Goal: Answer question/provide support: Share knowledge or assist other users

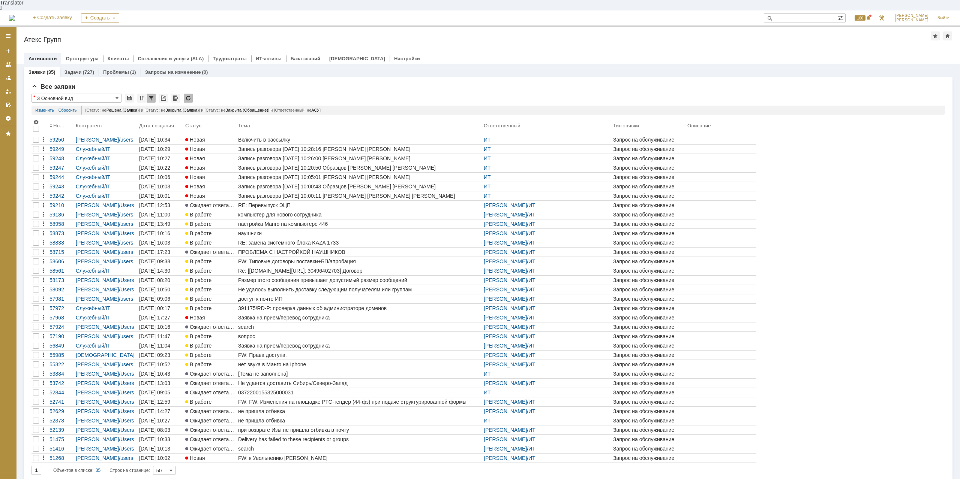
click at [831, 10] on div "На домашнюю + Создать заявку Создать 100 [PERSON_NAME]" at bounding box center [480, 18] width 960 height 16
click at [796, 13] on input "text" at bounding box center [801, 17] width 74 height 9
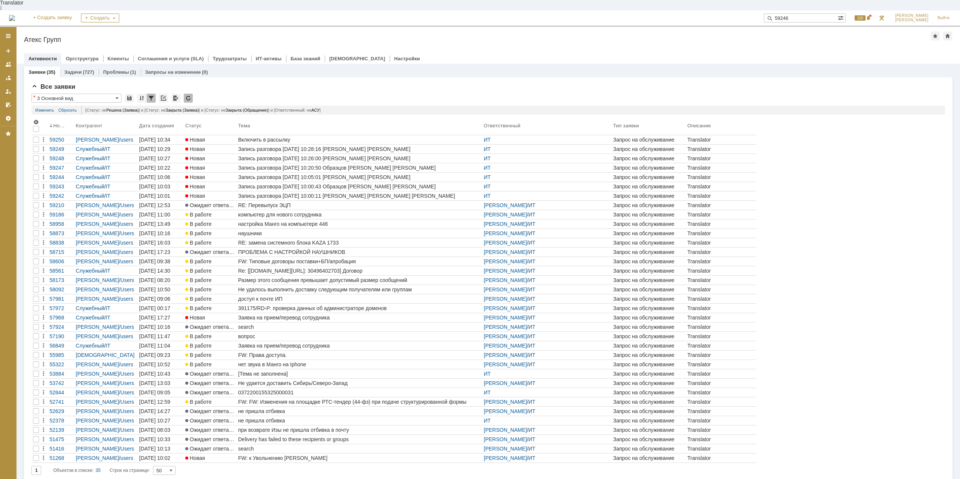
type input "59246"
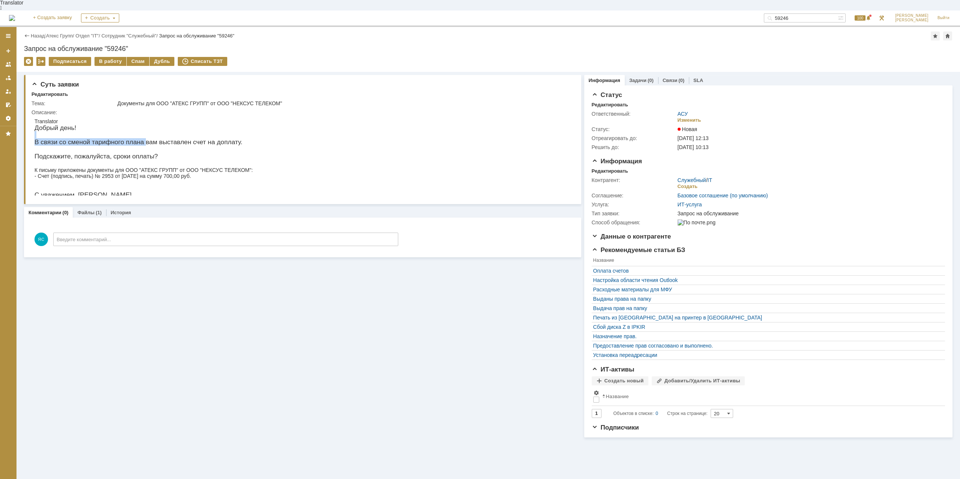
drag, startPoint x: 126, startPoint y: 132, endPoint x: 146, endPoint y: 134, distance: 20.0
click at [146, 134] on body "Translator Добрый день! В связи со сменой тарифного плана вам выставлен счет на…" at bounding box center [143, 158] width 224 height 87
click at [202, 139] on p "В связи со сменой тарифного плана вам выставлен счет на доплату." at bounding box center [143, 142] width 218 height 7
drag, startPoint x: 92, startPoint y: 157, endPoint x: 119, endPoint y: 162, distance: 27.3
click at [119, 162] on body "Translator Добрый день! В связи со сменой тарифного плана вам выставлен счет на…" at bounding box center [143, 158] width 224 height 87
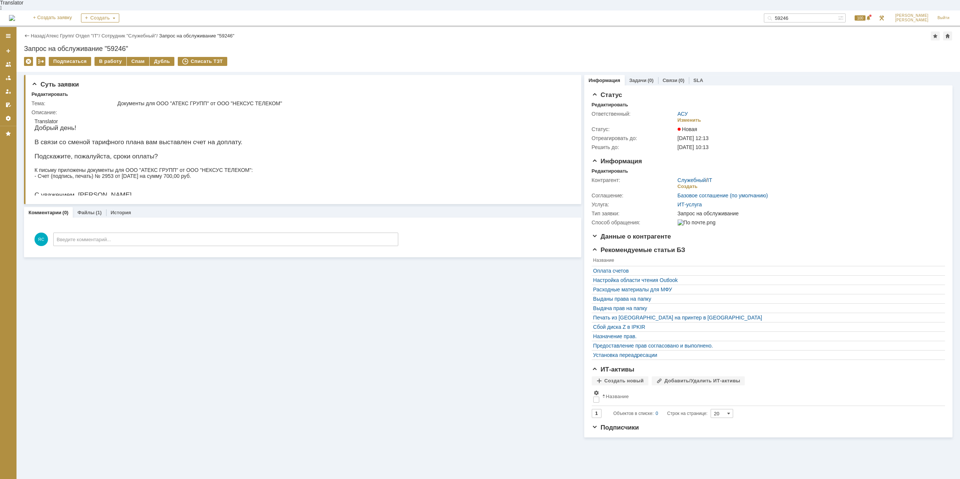
click at [166, 171] on p "К письму приложены документы для ООО "АТЕКС ГРУПП" от ООО "НЕКСУС ТЕЛЕКОМ": - С…" at bounding box center [143, 173] width 218 height 12
drag, startPoint x: 192, startPoint y: 171, endPoint x: 162, endPoint y: 170, distance: 29.6
click at [162, 170] on p "К письму приложены документы для ООО "АТЕКС ГРУПП" от ООО "НЕКСУС ТЕЛЕКОМ": - С…" at bounding box center [143, 173] width 218 height 12
drag, startPoint x: 128, startPoint y: 169, endPoint x: 124, endPoint y: 173, distance: 5.6
click at [128, 169] on p "К письму приложены документы для ООО "АТЕКС ГРУПП" от ООО "НЕКСУС ТЕЛЕКОМ": - С…" at bounding box center [143, 173] width 218 height 12
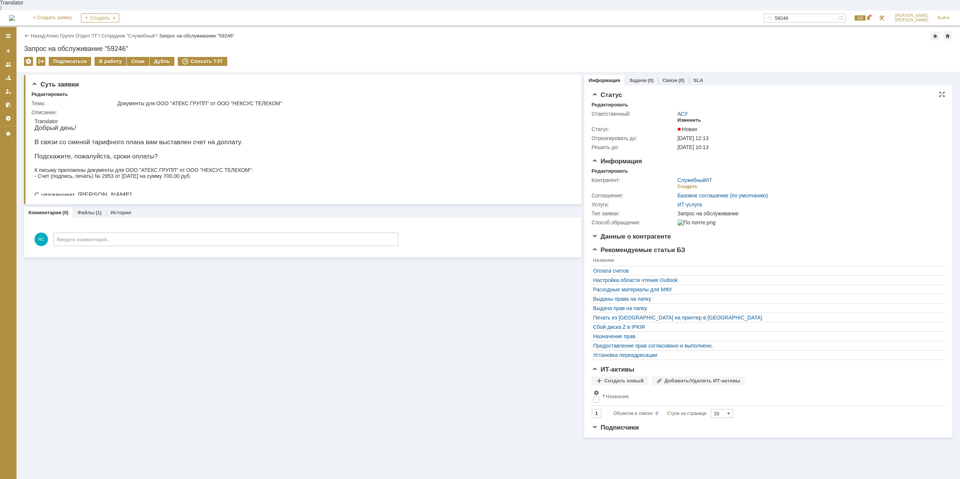
click at [696, 117] on div "Изменить" at bounding box center [689, 120] width 24 height 6
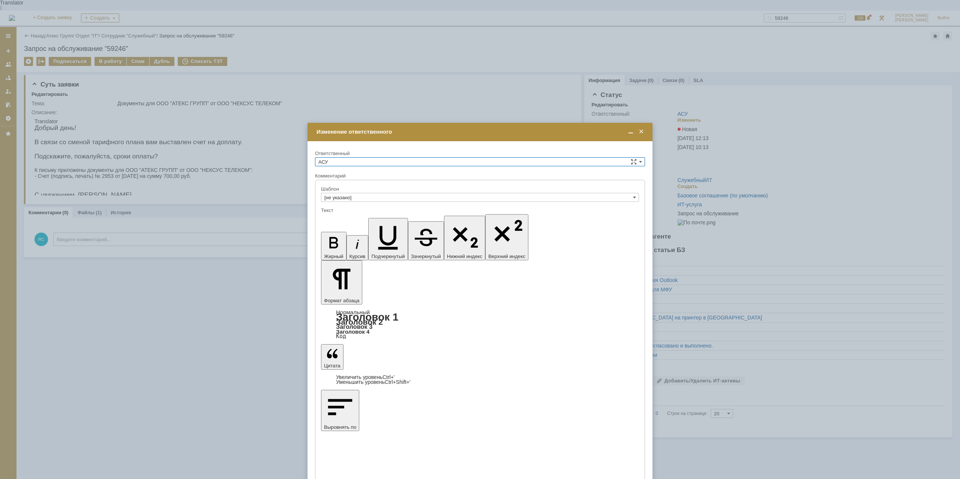
click at [356, 155] on div "Ответственный" at bounding box center [479, 153] width 328 height 5
click at [353, 162] on input "АСУ" at bounding box center [480, 161] width 330 height 9
click at [338, 207] on span "ИТ" at bounding box center [479, 207] width 323 height 6
type input "ИТ"
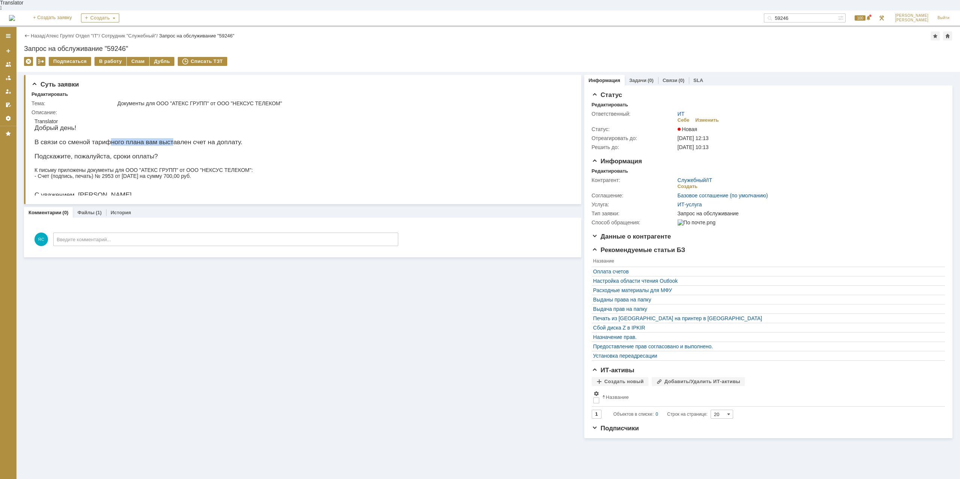
drag, startPoint x: 144, startPoint y: 135, endPoint x: 174, endPoint y: 135, distance: 30.0
click at [173, 139] on p "В связи со сменой тарифного плана вам выставлен счет на доплату." at bounding box center [143, 142] width 218 height 7
click at [179, 139] on p "В связи со сменой тарифного плана вам выставлен счет на доплату." at bounding box center [143, 142] width 218 height 7
click at [153, 167] on p "К письму приложены документы для ООО "АТЕКС ГРУПП" от ООО "НЕКСУС ТЕЛЕКОМ": - С…" at bounding box center [143, 173] width 218 height 12
drag, startPoint x: 109, startPoint y: 172, endPoint x: 127, endPoint y: 173, distance: 18.0
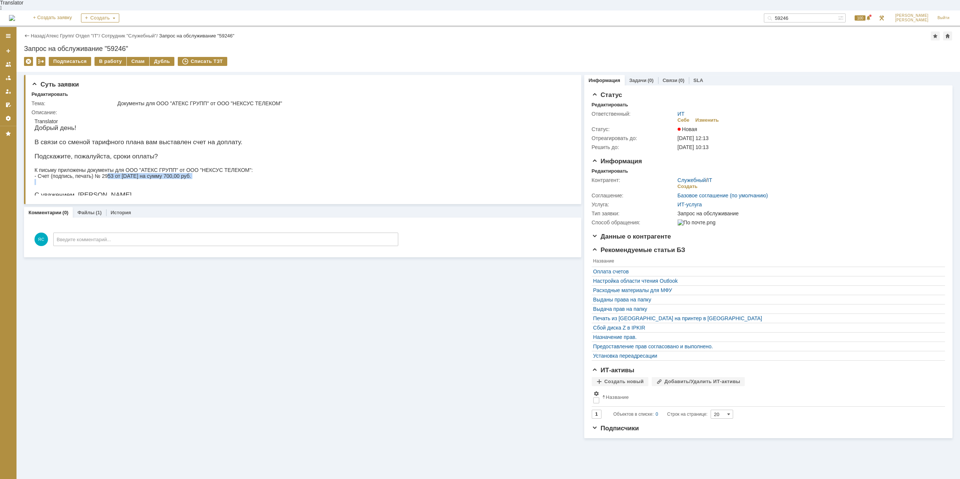
click at [124, 174] on body "Translator Добрый день! В связи со сменой тарифного плана вам выставлен счет на…" at bounding box center [143, 158] width 224 height 87
click at [127, 173] on p "К письму приложены документы для ООО "АТЕКС ГРУПП" от ООО "НЕКСУС ТЕЛЕКОМ": - С…" at bounding box center [143, 173] width 218 height 12
click at [197, 170] on p "К письму приложены документы для ООО "АТЕКС ГРУПП" от ООО "НЕКСУС ТЕЛЕКОМ": - С…" at bounding box center [143, 173] width 218 height 12
click at [58, 33] on link "Атекс Групп" at bounding box center [59, 36] width 27 height 6
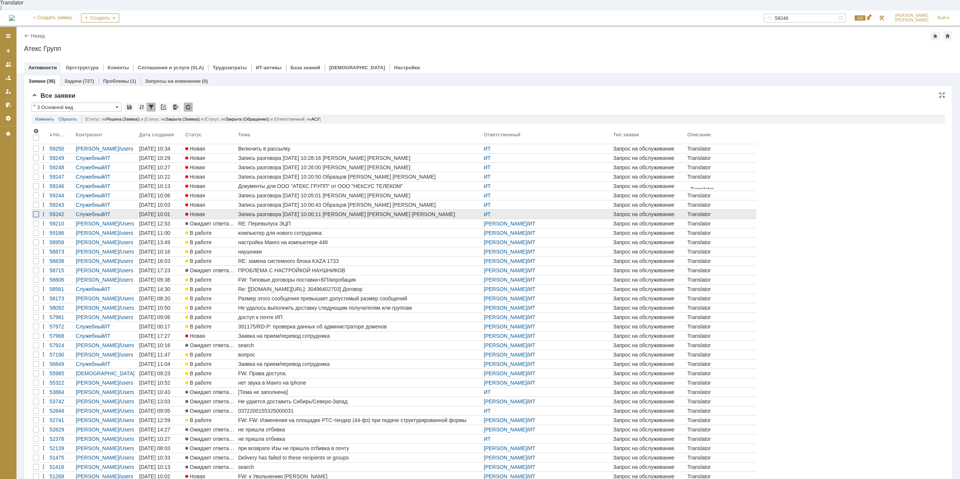
click at [34, 211] on div at bounding box center [36, 214] width 6 height 6
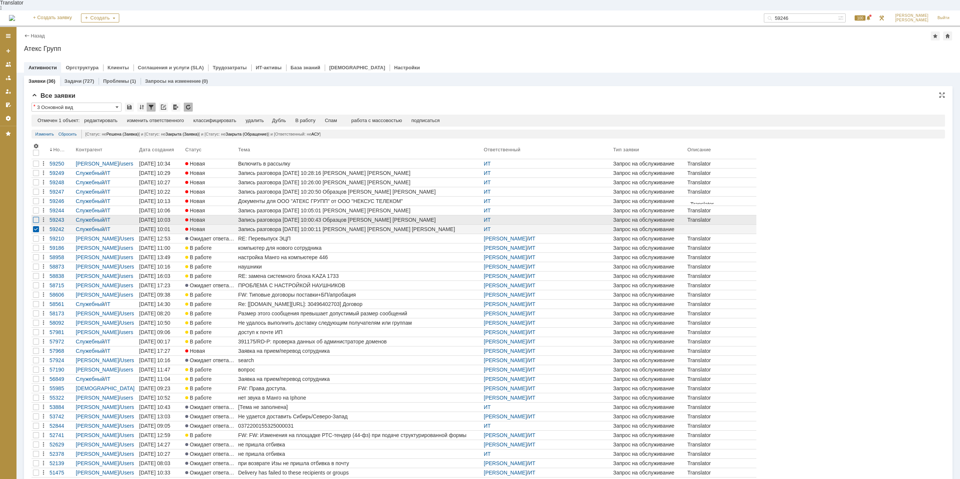
click at [35, 217] on div at bounding box center [36, 220] width 6 height 6
click at [37, 208] on div at bounding box center [36, 211] width 6 height 6
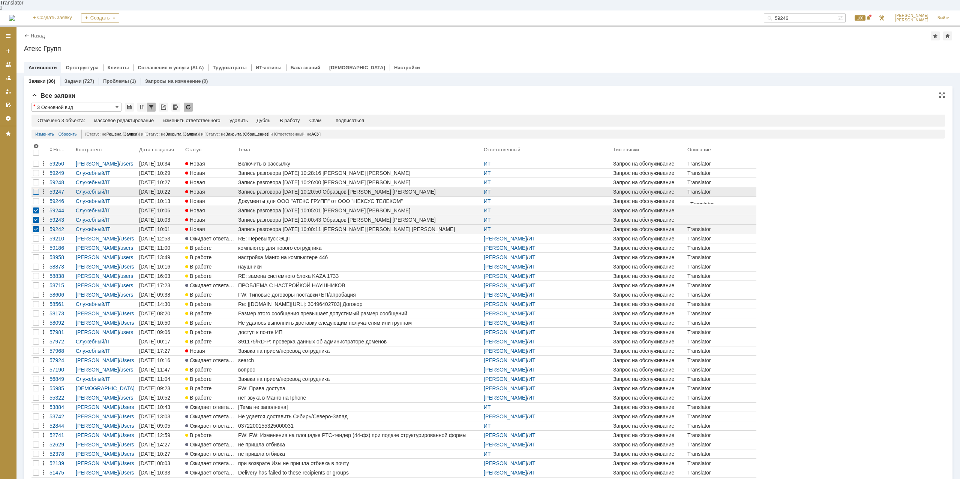
click at [37, 189] on div at bounding box center [36, 192] width 6 height 6
click at [37, 180] on div at bounding box center [36, 183] width 6 height 6
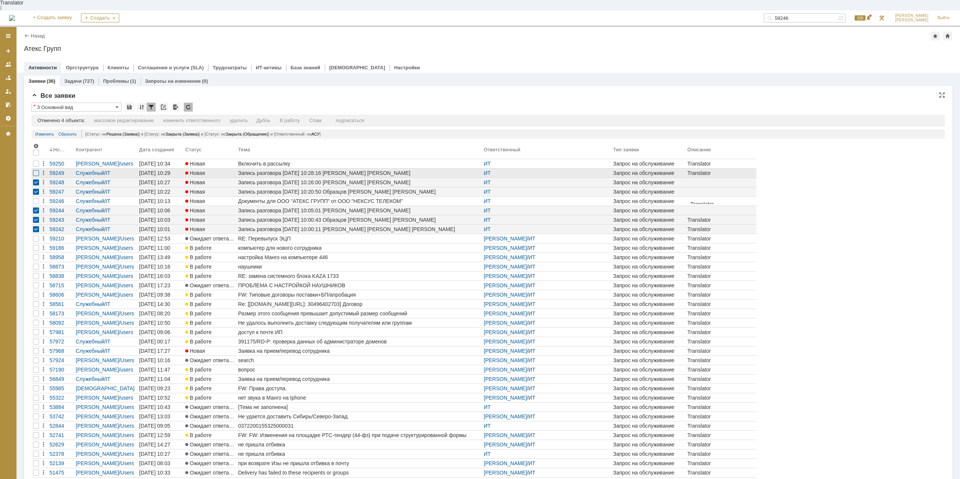
click at [37, 170] on div at bounding box center [36, 173] width 6 height 6
click at [322, 118] on div "Спам" at bounding box center [318, 121] width 12 height 6
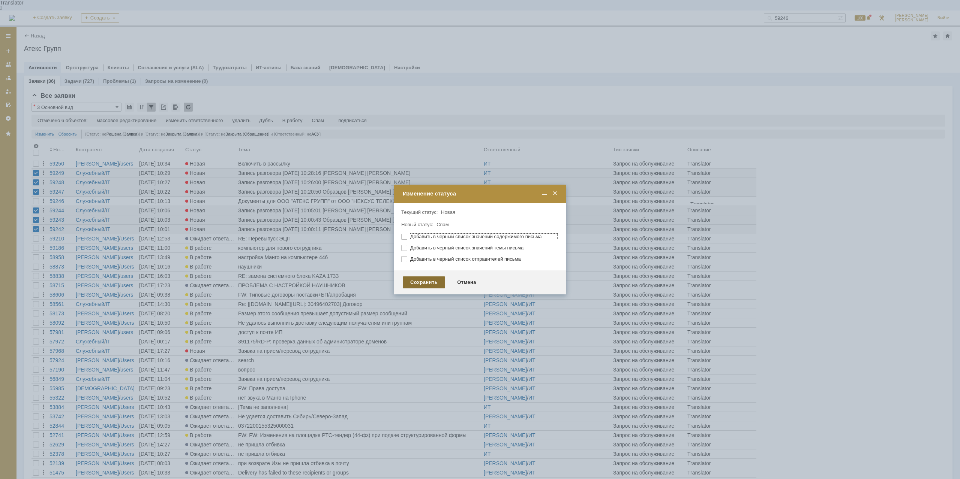
click at [421, 283] on div "Сохранить" at bounding box center [424, 283] width 42 height 12
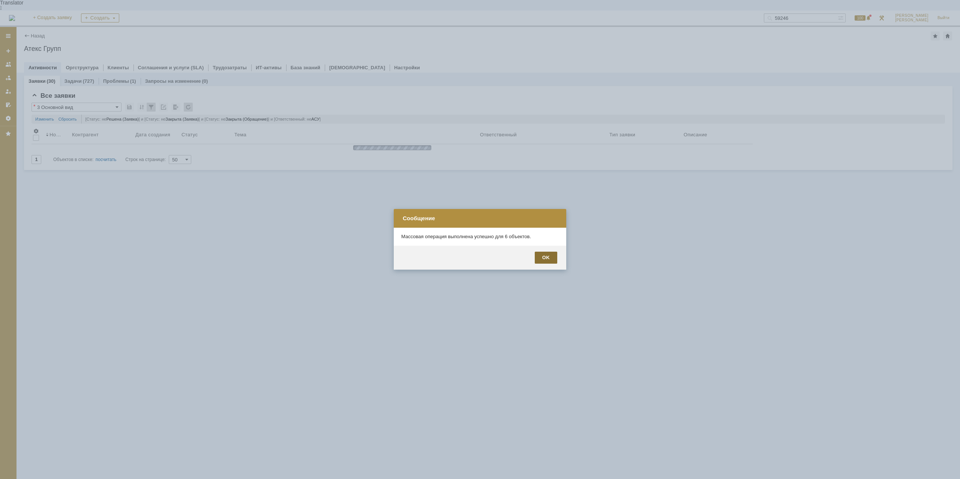
click at [547, 258] on div "OK" at bounding box center [546, 258] width 22 height 12
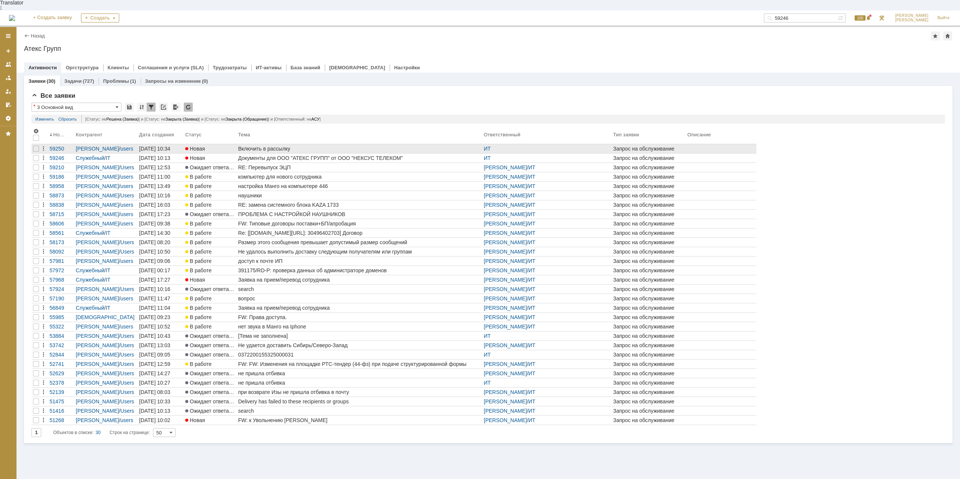
click at [258, 146] on div "Включить в рассылку" at bounding box center [359, 149] width 243 height 6
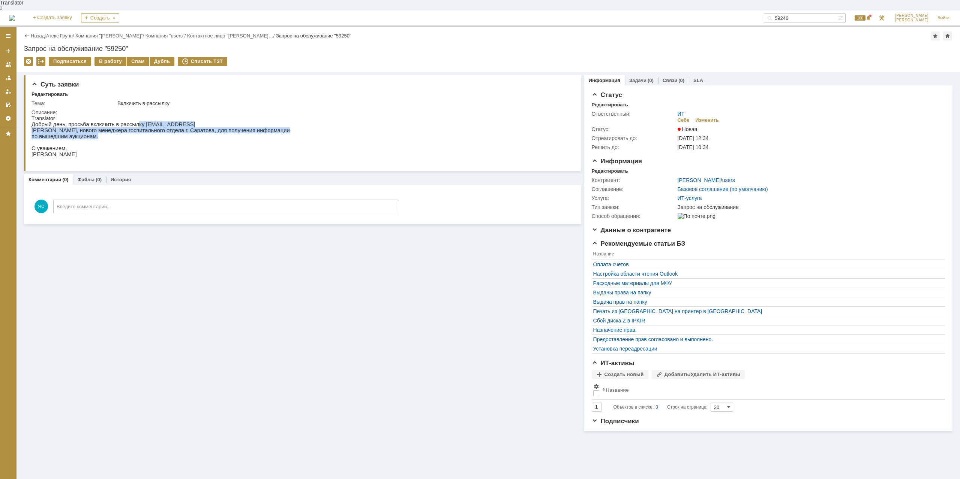
drag, startPoint x: 129, startPoint y: 122, endPoint x: 189, endPoint y: 131, distance: 60.6
click at [176, 129] on div "Добрый день, просьба включить в рассылку [EMAIL_ADDRESS] [PERSON_NAME], нового …" at bounding box center [160, 142] width 258 height 42
click at [221, 127] on p "[PERSON_NAME], нового менеджера госпитального отдела г. Саратова, для получения…" at bounding box center [160, 130] width 258 height 6
click at [247, 100] on div "Включить в рассылку" at bounding box center [342, 103] width 451 height 6
click at [117, 57] on div "В работу" at bounding box center [110, 61] width 32 height 9
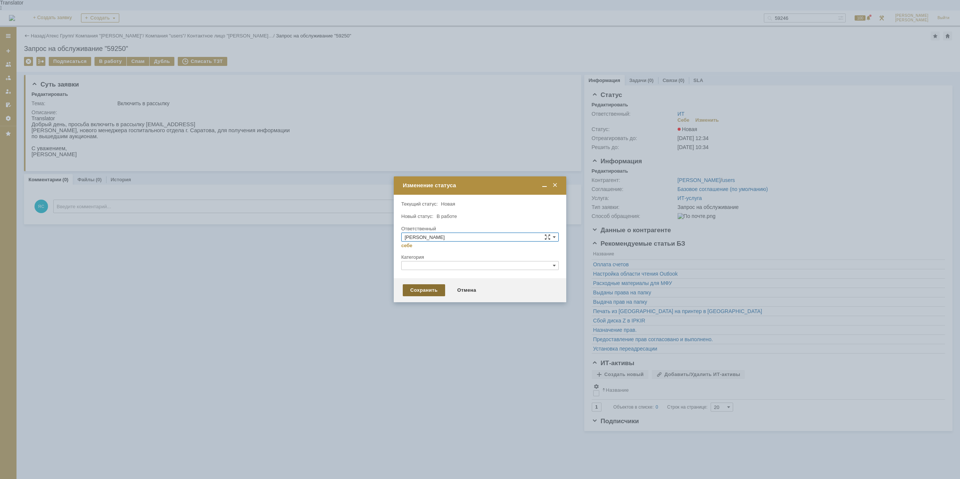
click at [412, 292] on div "Сохранить" at bounding box center [424, 291] width 42 height 12
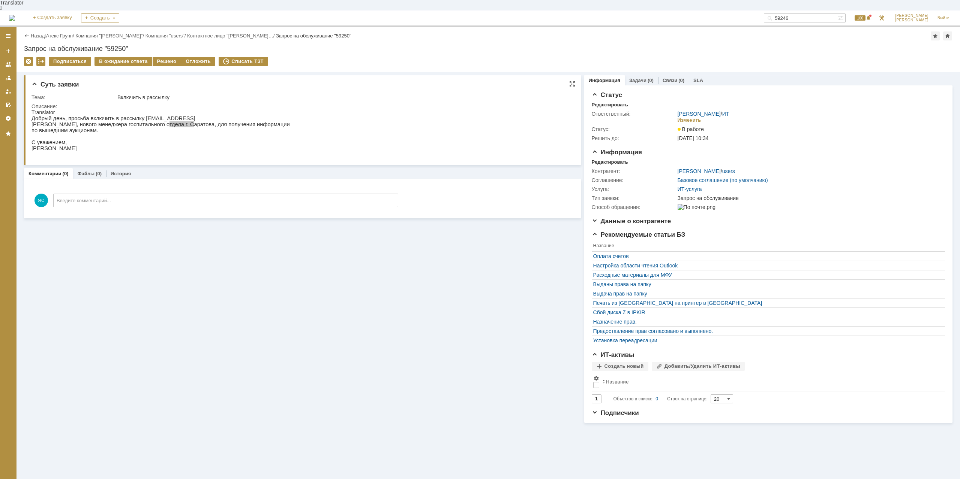
drag, startPoint x: 156, startPoint y: 118, endPoint x: 174, endPoint y: 118, distance: 17.6
click at [174, 121] on p "[PERSON_NAME], нового менеджера госпитального отдела г. Саратова, для получения…" at bounding box center [160, 124] width 258 height 6
drag, startPoint x: 121, startPoint y: 118, endPoint x: 149, endPoint y: 118, distance: 27.4
click at [149, 121] on p "[PERSON_NAME], нового менеджера госпитального отдела г. Саратова, для получения…" at bounding box center [160, 124] width 258 height 6
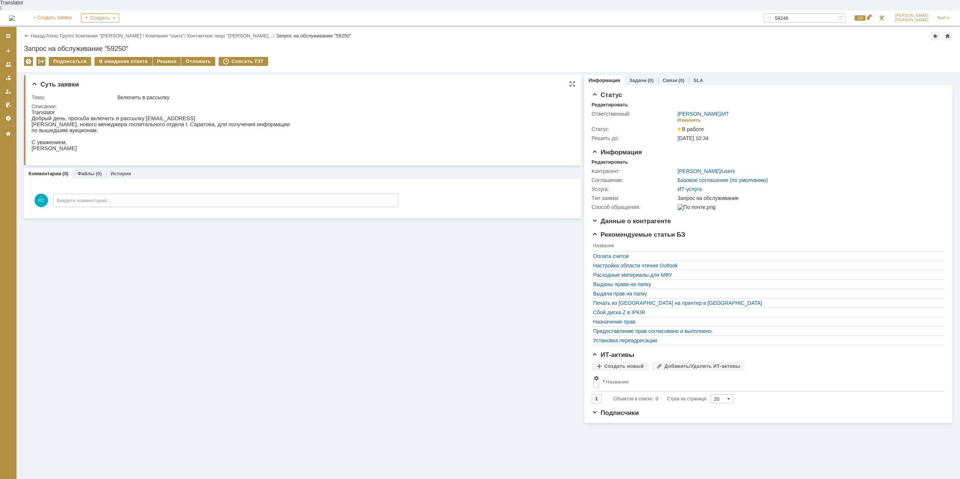
click at [153, 121] on p "[PERSON_NAME], нового менеджера госпитального отдела г. Саратова, для получения…" at bounding box center [160, 124] width 258 height 6
drag, startPoint x: 108, startPoint y: 121, endPoint x: 132, endPoint y: 123, distance: 24.1
click at [132, 123] on div "Добрый день, просьба включить в рассылку [EMAIL_ADDRESS] [PERSON_NAME], нового …" at bounding box center [160, 136] width 258 height 42
click at [133, 123] on p "[PERSON_NAME], нового менеджера госпитального отдела г. Саратова, для получения…" at bounding box center [160, 124] width 258 height 6
drag, startPoint x: 136, startPoint y: 112, endPoint x: 153, endPoint y: 111, distance: 16.9
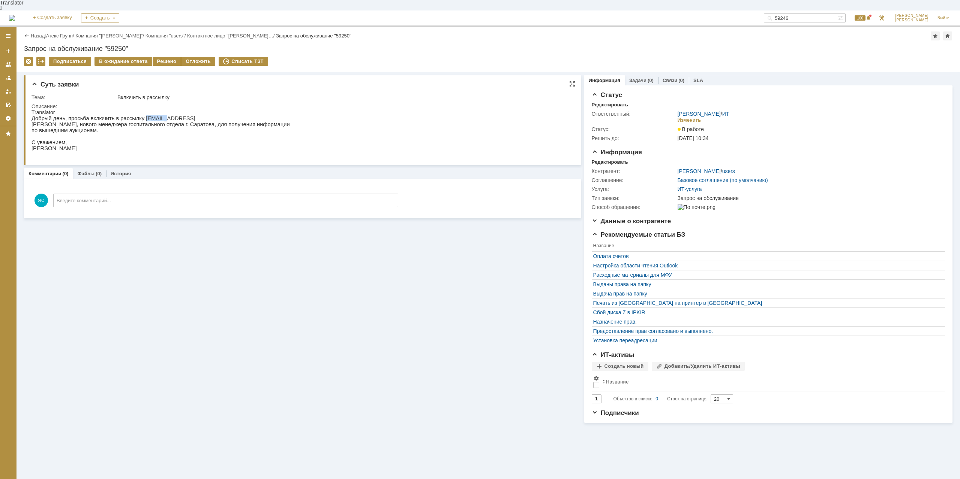
click at [153, 115] on p "Добрый день, просьба включить в рассылку [EMAIL_ADDRESS]" at bounding box center [160, 118] width 258 height 6
copy p "1c_info"
click at [168, 115] on p "Добрый день, просьба включить в рассылку [EMAIL_ADDRESS]" at bounding box center [160, 118] width 258 height 6
drag, startPoint x: 156, startPoint y: 111, endPoint x: 168, endPoint y: 111, distance: 11.2
click at [168, 115] on p "Добрый день, просьба включить в рассылку [EMAIL_ADDRESS]" at bounding box center [160, 118] width 258 height 6
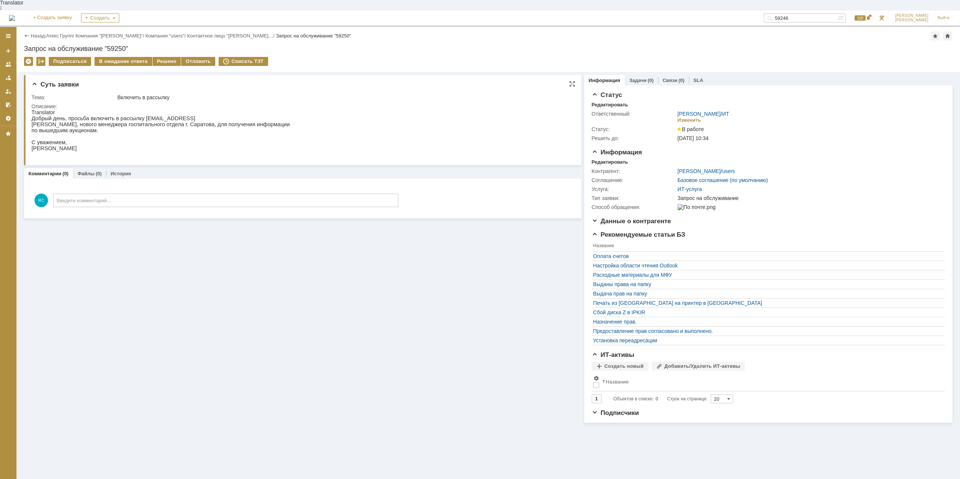
click at [170, 115] on p "Добрый день, просьба включить в рассылку [EMAIL_ADDRESS]" at bounding box center [160, 118] width 258 height 6
drag, startPoint x: 139, startPoint y: 113, endPoint x: 165, endPoint y: 115, distance: 26.3
click at [160, 115] on p "Добрый день, просьба включить в рассылку [EMAIL_ADDRESS]" at bounding box center [160, 118] width 258 height 6
click at [182, 115] on p "Добрый день, просьба включить в рассылку [EMAIL_ADDRESS]" at bounding box center [160, 118] width 258 height 6
drag, startPoint x: 198, startPoint y: 121, endPoint x: 215, endPoint y: 121, distance: 17.2
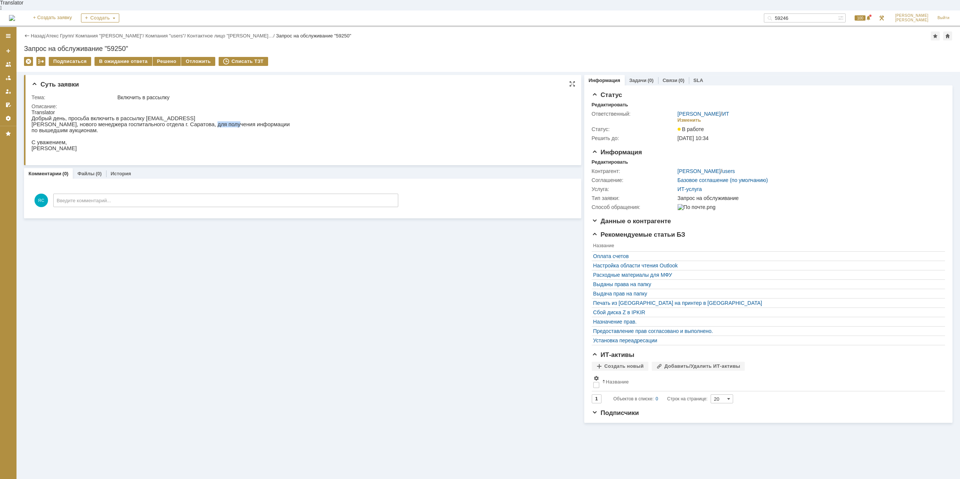
click at [215, 121] on p "[PERSON_NAME], нового менеджера госпитального отдела г. Саратова, для получения…" at bounding box center [160, 124] width 258 height 6
click at [134, 121] on p "[PERSON_NAME], нового менеджера госпитального отдела г. Саратова, для получения…" at bounding box center [160, 124] width 258 height 6
click at [135, 121] on p "[PERSON_NAME], нового менеджера госпитального отдела г. Саратова, для получения…" at bounding box center [160, 124] width 258 height 6
click at [327, 137] on html "Translator Добрый день, просьба включить в рассылку [EMAIL_ADDRESS] [PERSON_NAM…" at bounding box center [300, 133] width 538 height 48
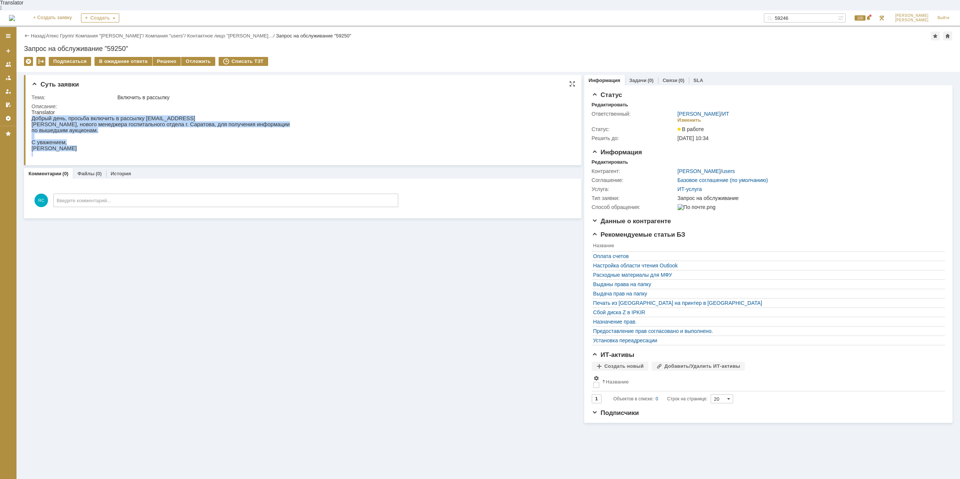
drag, startPoint x: 92, startPoint y: 154, endPoint x: 38, endPoint y: 186, distance: 62.7
click at [31, 109] on html "Translator Добрый день, просьба включить в рассылку [EMAIL_ADDRESS] [PERSON_NAM…" at bounding box center [300, 133] width 538 height 48
copy div "Добрый день, просьба включить в рассылку [EMAIL_ADDRESS] [PERSON_NAME], нового …"
click at [666, 78] on link "Связи" at bounding box center [669, 81] width 15 height 6
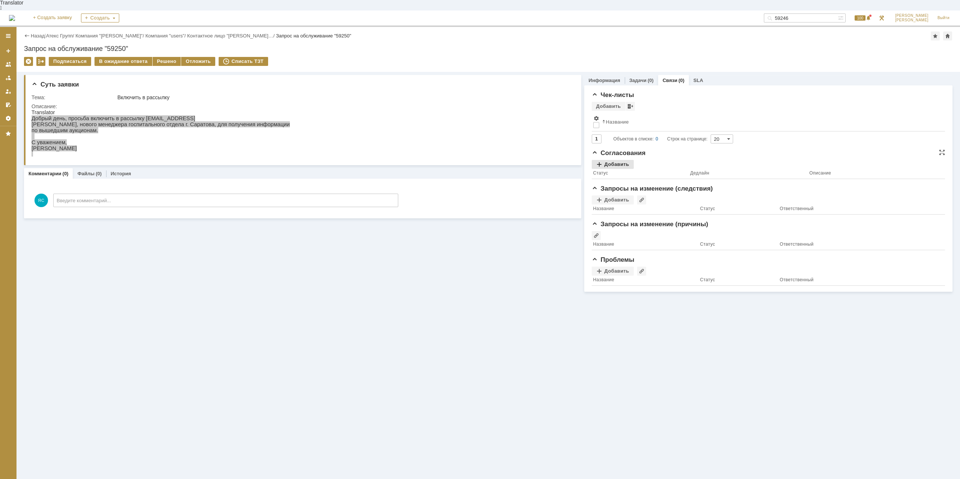
click at [615, 160] on div "Добавить" at bounding box center [613, 164] width 42 height 9
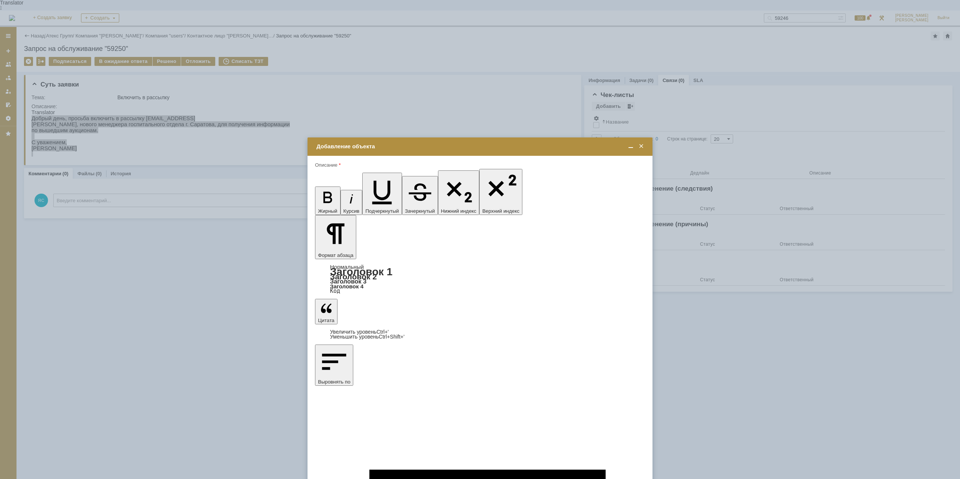
click at [369, 301] on span "[PERSON_NAME]" at bounding box center [377, 300] width 40 height 6
click at [0, 0] on input "[PERSON_NAME]" at bounding box center [0, 0] width 0 height 0
type input "Выбрано: 1 (объекты класса 'Сотрудник')"
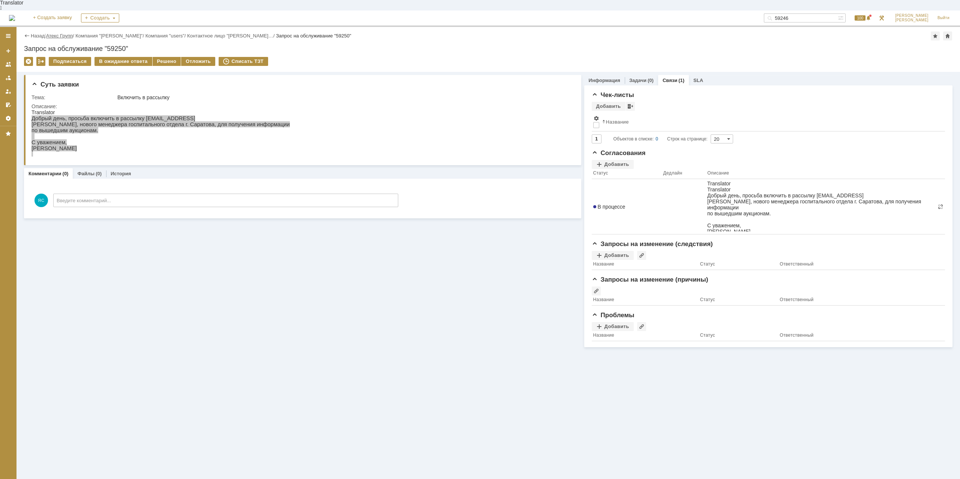
click at [61, 33] on link "Атекс Групп" at bounding box center [59, 36] width 27 height 6
